Goal: Task Accomplishment & Management: Use online tool/utility

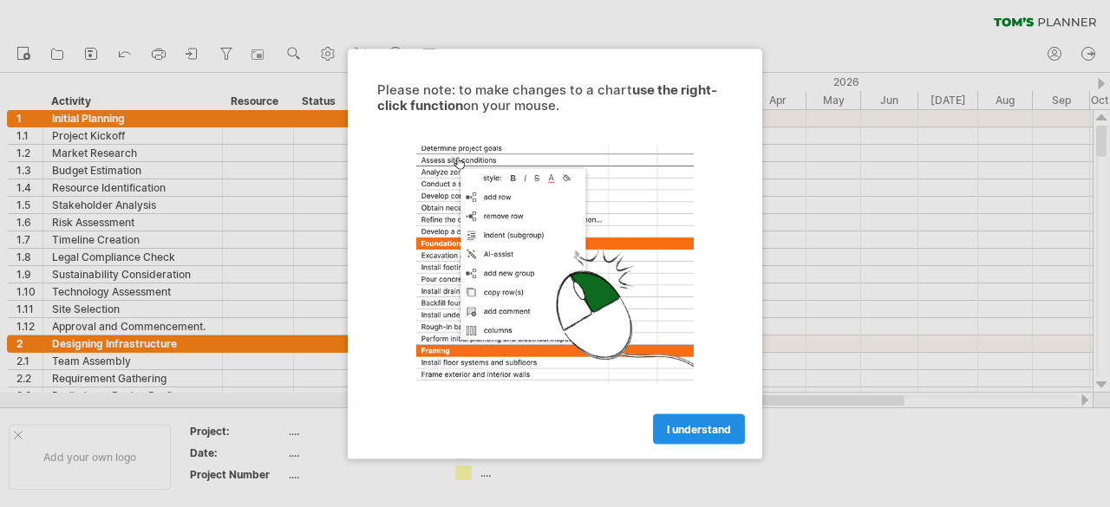
click at [680, 419] on link "I understand" at bounding box center [699, 429] width 92 height 30
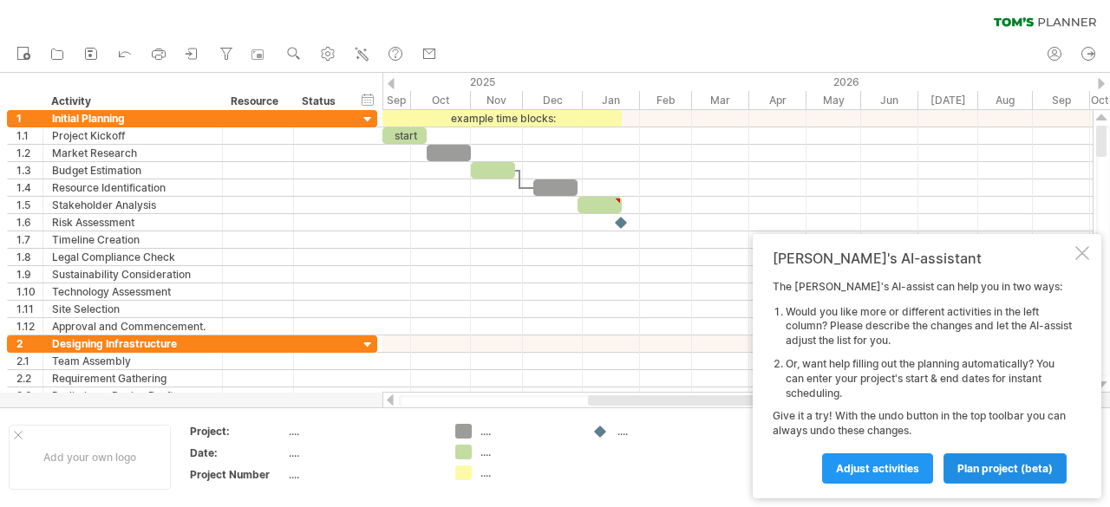
click at [1004, 466] on span "plan project (beta)" at bounding box center [1005, 468] width 95 height 13
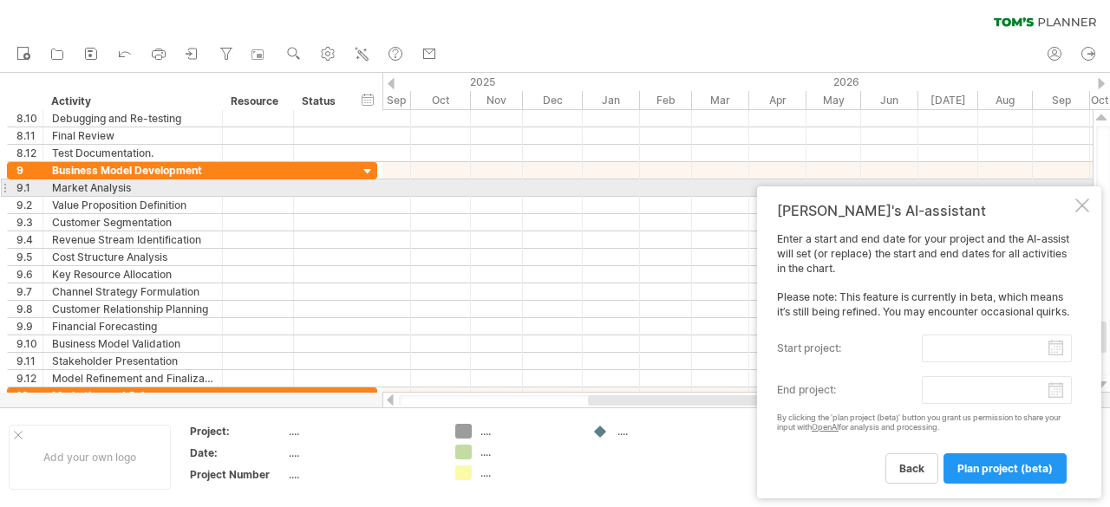
click at [1082, 199] on div at bounding box center [1083, 206] width 14 height 14
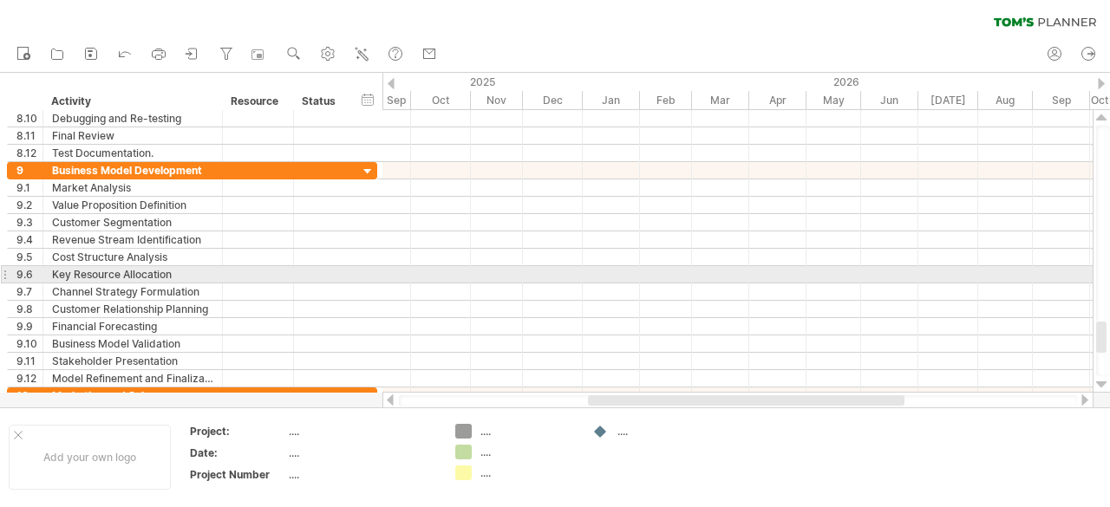
click at [500, 276] on div at bounding box center [738, 274] width 710 height 17
click at [247, 275] on div at bounding box center [258, 274] width 53 height 16
click at [247, 275] on input "text" at bounding box center [258, 274] width 53 height 16
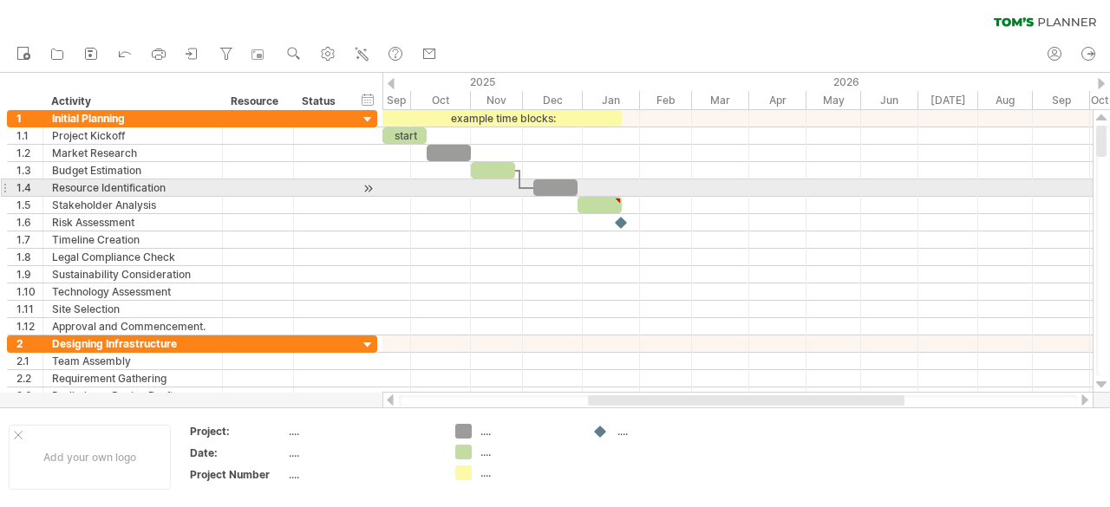
click at [386, 181] on div at bounding box center [738, 188] width 710 height 17
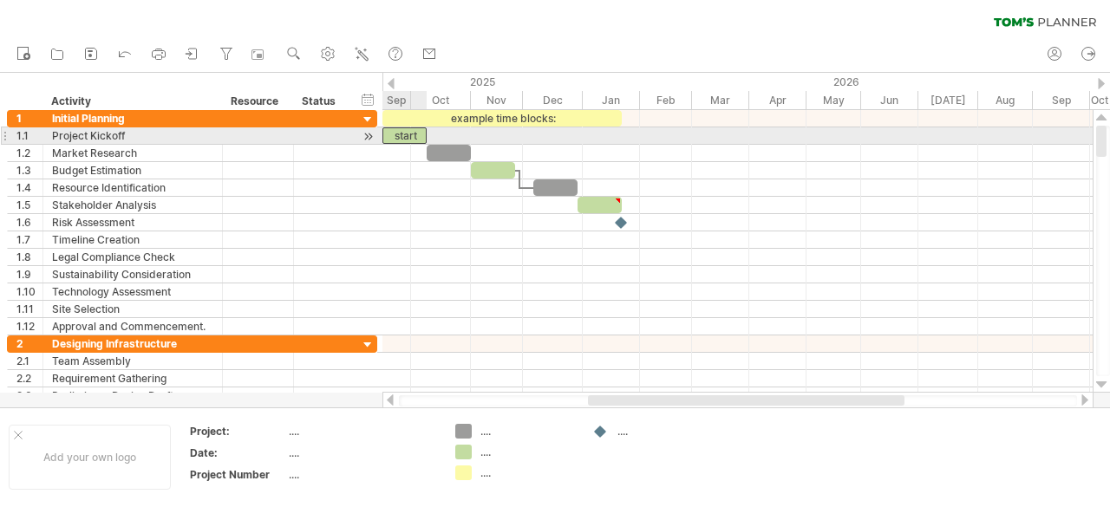
click at [406, 131] on div "start" at bounding box center [405, 136] width 44 height 16
click at [406, 131] on div "*****" at bounding box center [405, 136] width 44 height 16
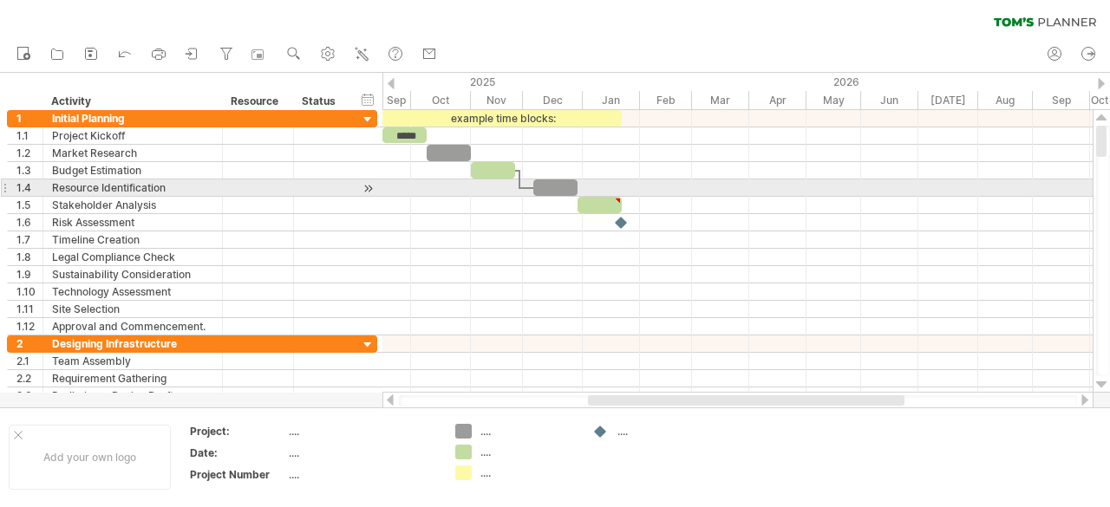
click at [418, 197] on div at bounding box center [738, 205] width 710 height 17
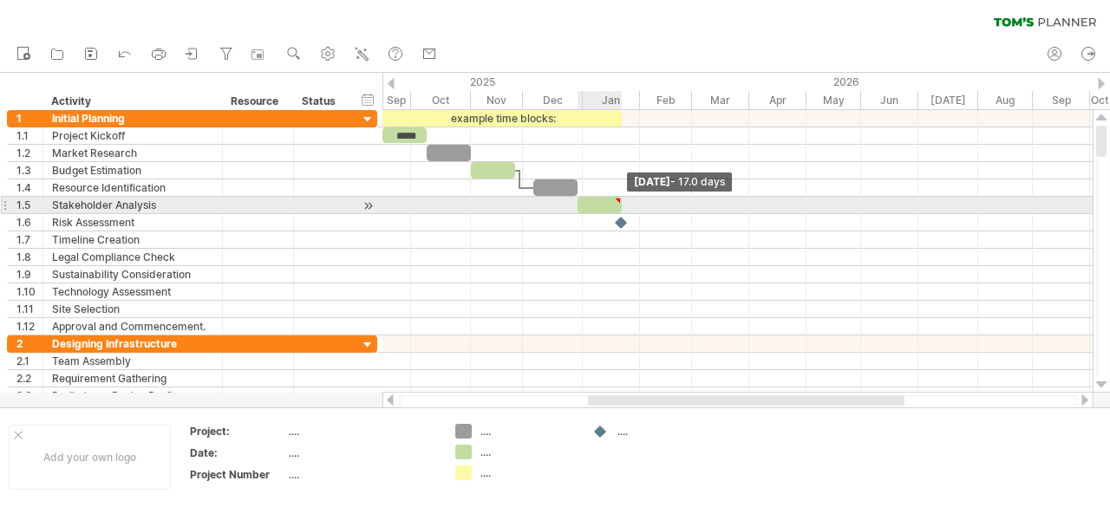
click at [620, 206] on span at bounding box center [621, 205] width 7 height 16
click at [606, 205] on div at bounding box center [600, 205] width 44 height 16
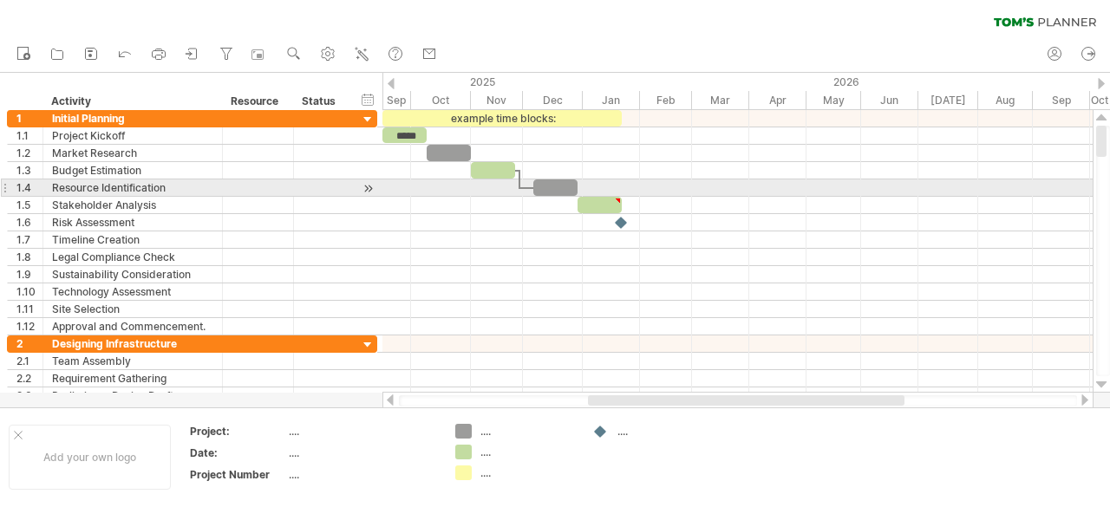
click at [644, 192] on div at bounding box center [738, 188] width 710 height 17
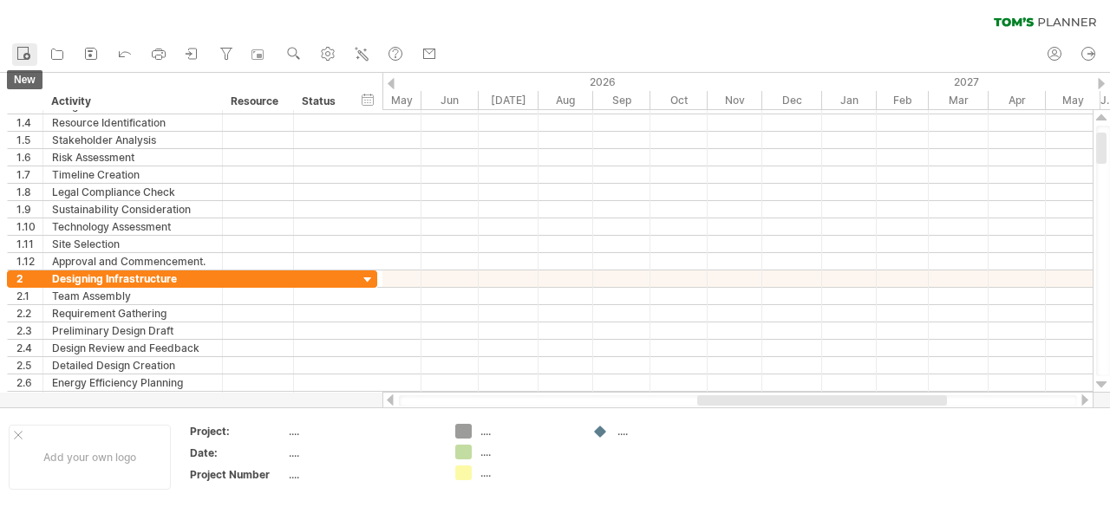
click at [21, 57] on icon at bounding box center [23, 52] width 17 height 17
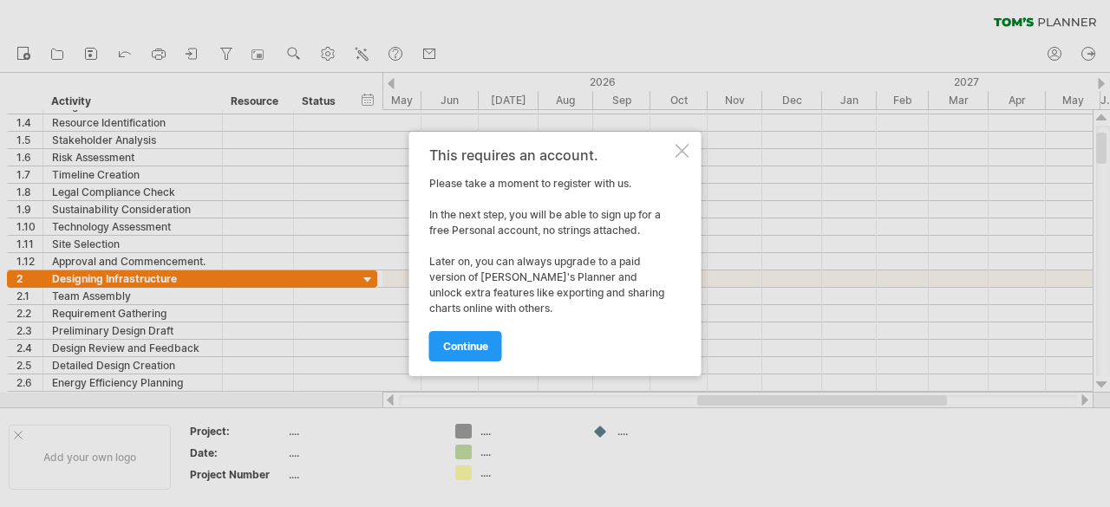
click at [682, 161] on div "This requires an account. Please take a moment to register with us. In the next…" at bounding box center [555, 254] width 292 height 245
click at [678, 148] on div at bounding box center [683, 151] width 14 height 14
